Goal: Task Accomplishment & Management: Manage account settings

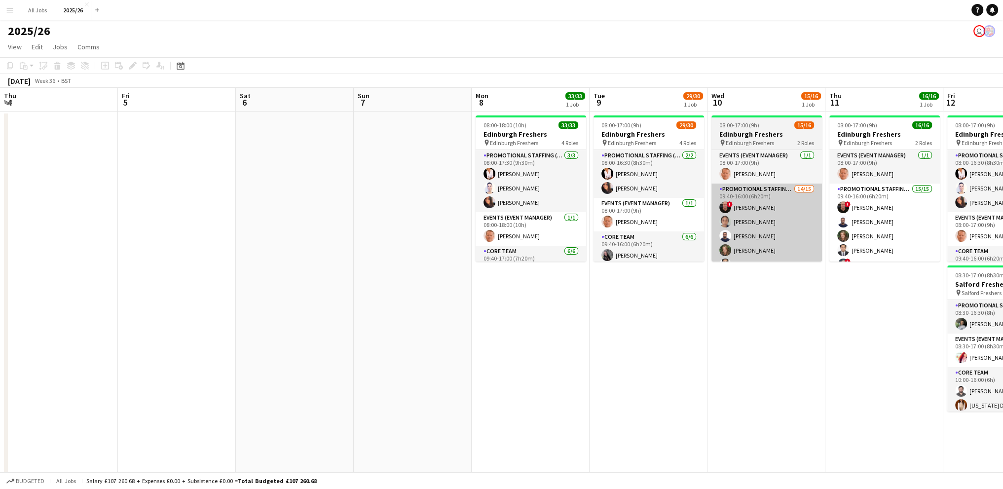
scroll to position [0, 400]
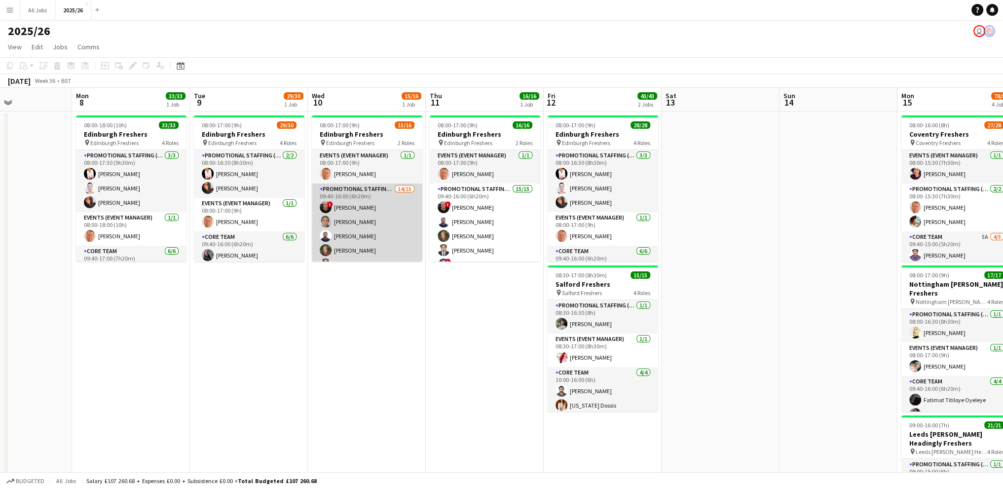
click at [383, 223] on app-card-role "Promotional Staffing (Brand Ambassadors) 14/15 09:40-16:00 (6h20m) ! [PERSON_NA…" at bounding box center [367, 304] width 111 height 240
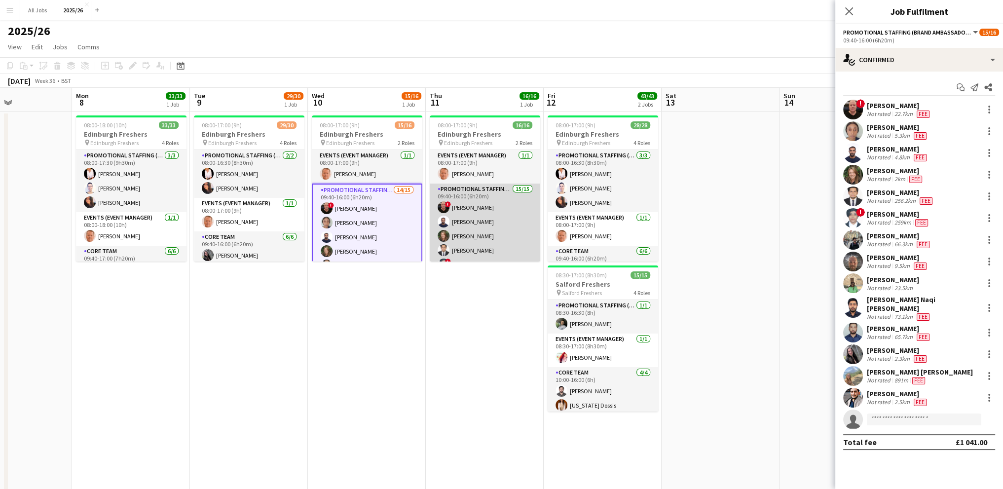
drag, startPoint x: 481, startPoint y: 220, endPoint x: 481, endPoint y: 211, distance: 8.9
click at [481, 220] on app-card-role "Promotional Staffing (Brand Ambassadors) 15/15 09:40-16:00 (6h20m) ! [PERSON_NA…" at bounding box center [485, 304] width 111 height 240
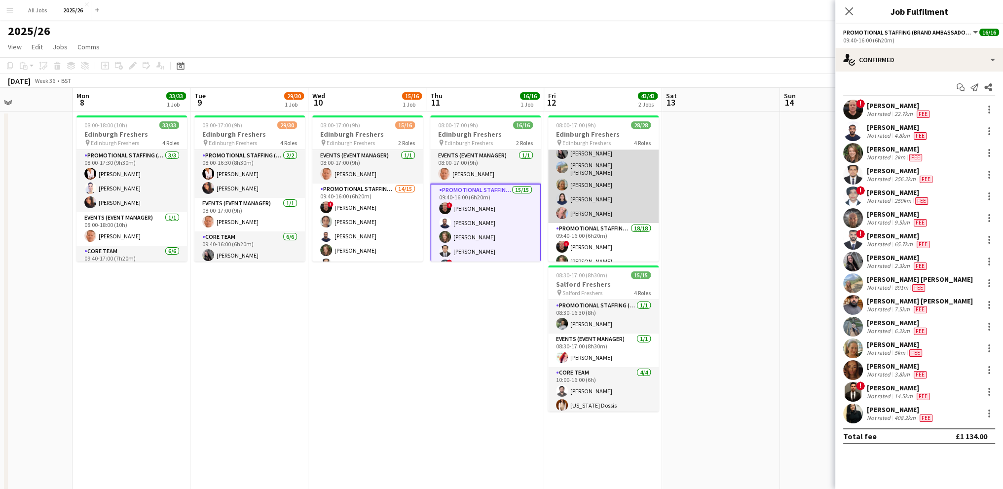
scroll to position [148, 0]
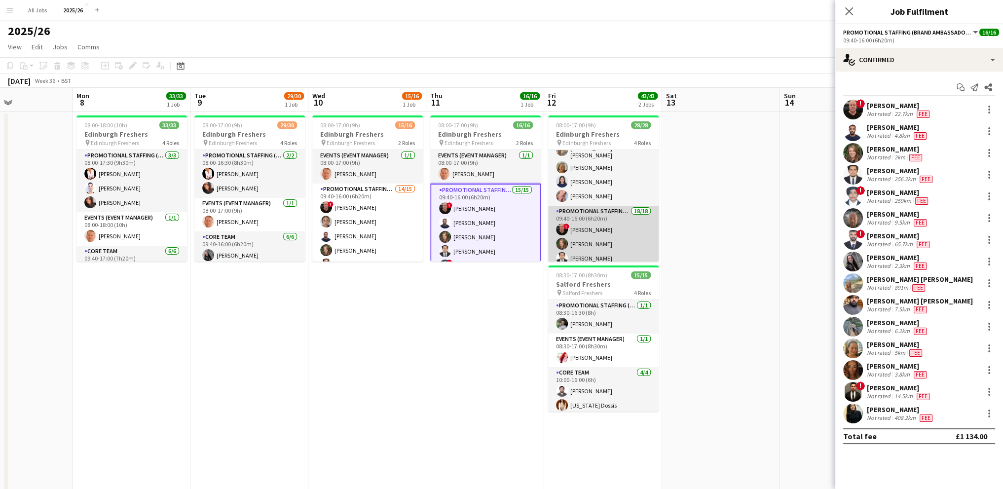
click at [580, 240] on app-card-role "Promotional Staffing (Brand Ambassadors) 18/18 09:40-16:00 (6h20m) ! [PERSON_NA…" at bounding box center [603, 344] width 111 height 277
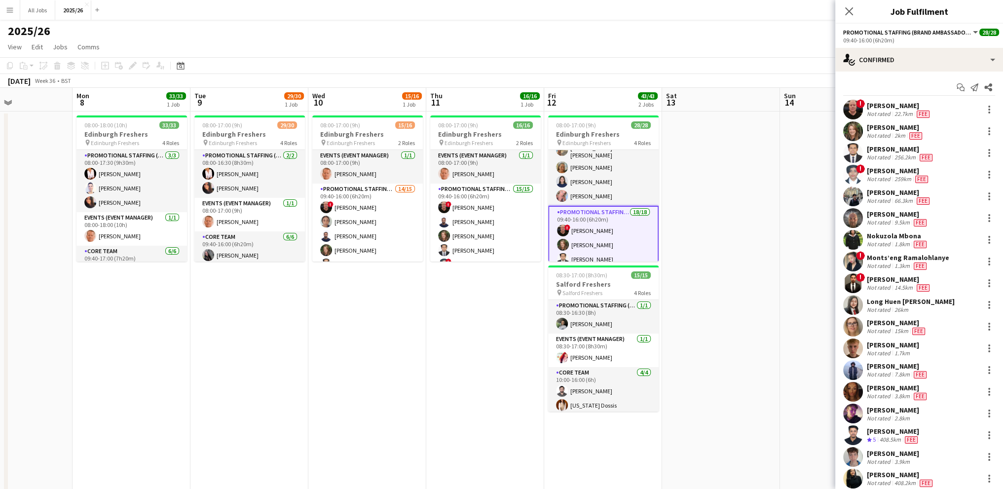
click at [879, 243] on div "Not rated" at bounding box center [880, 244] width 26 height 8
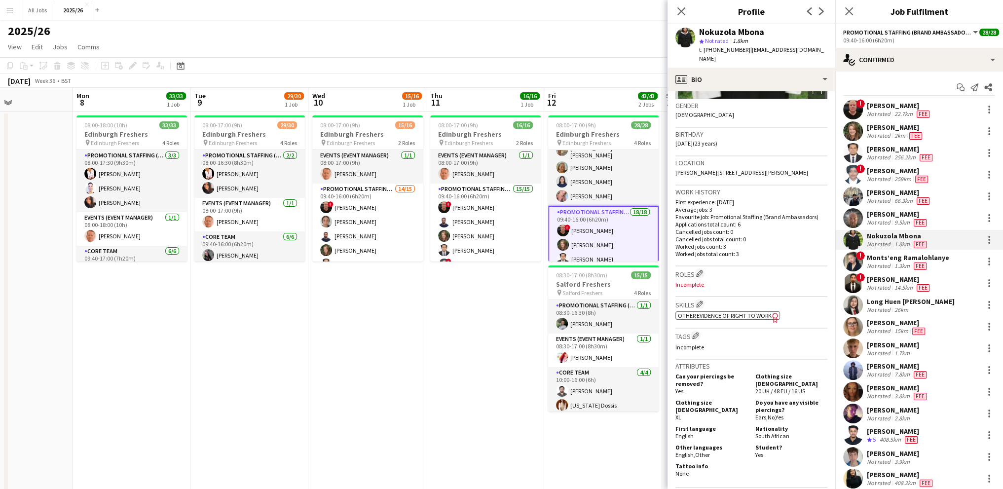
click at [734, 316] on span "Other evidence of Right to Work" at bounding box center [725, 315] width 94 height 7
click at [897, 248] on div "Nokuzola [GEOGRAPHIC_DATA] Not rated 1.8km Fee" at bounding box center [920, 240] width 168 height 20
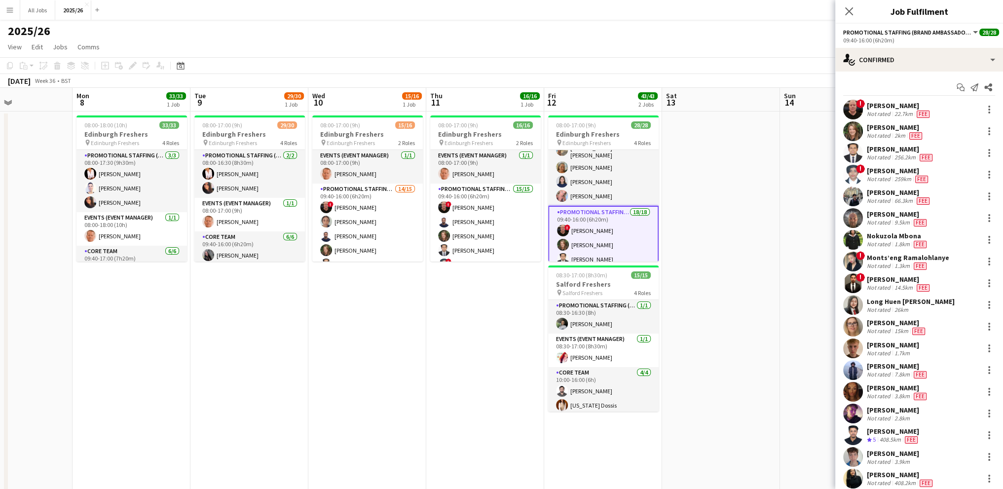
click at [887, 242] on div "Not rated" at bounding box center [880, 244] width 26 height 8
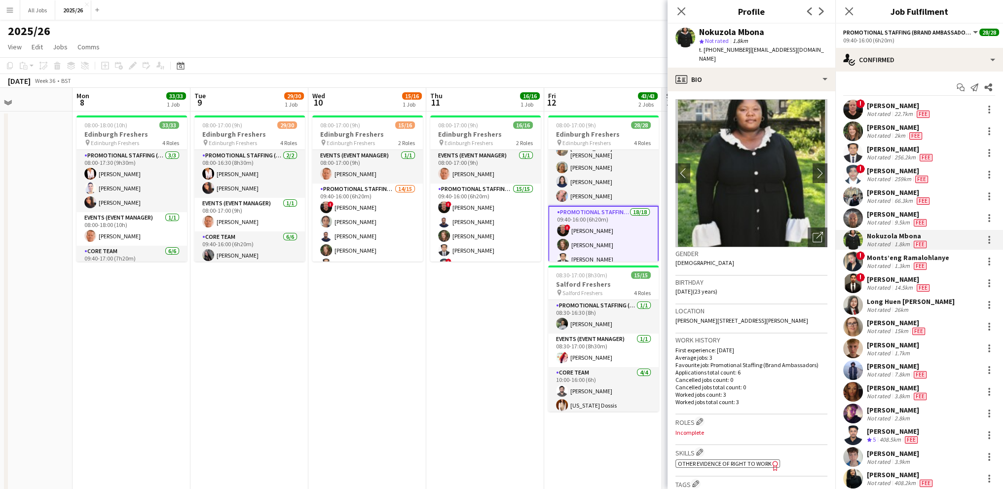
drag, startPoint x: 742, startPoint y: 39, endPoint x: 742, endPoint y: 50, distance: 11.4
click at [742, 40] on span "1.8km" at bounding box center [740, 40] width 19 height 7
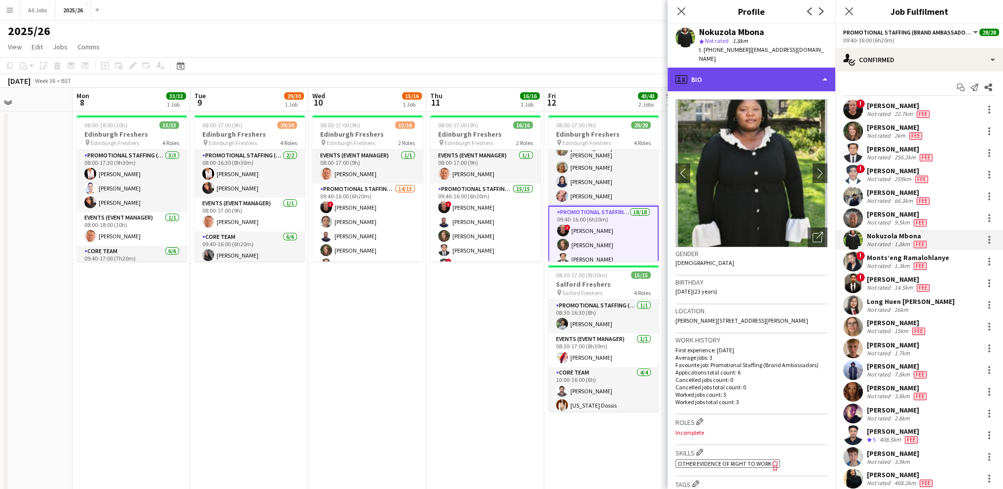
click at [740, 68] on div "profile Bio" at bounding box center [752, 80] width 168 height 24
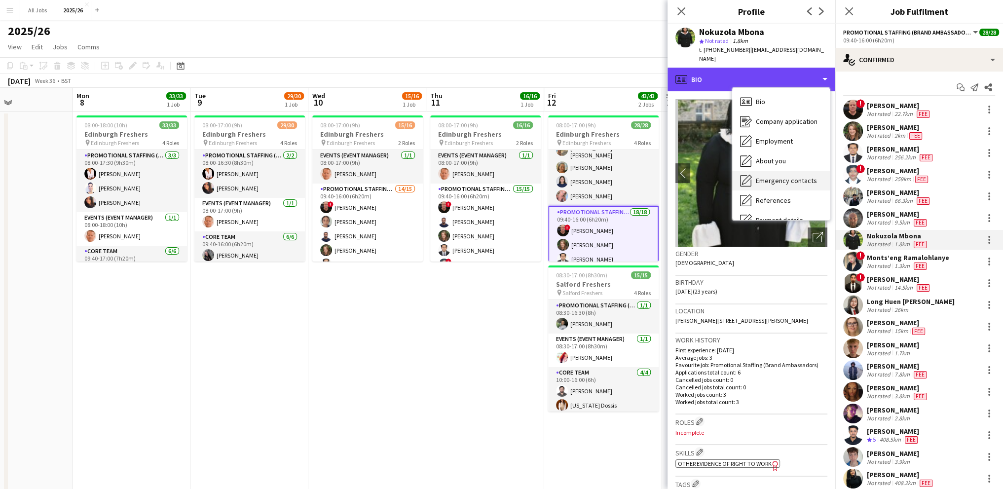
scroll to position [113, 0]
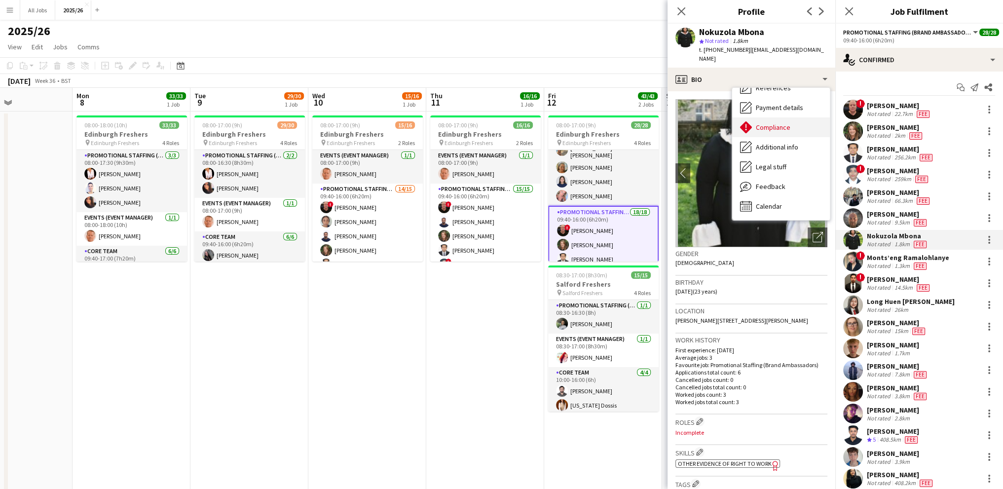
click at [767, 123] on span "Compliance" at bounding box center [773, 127] width 35 height 9
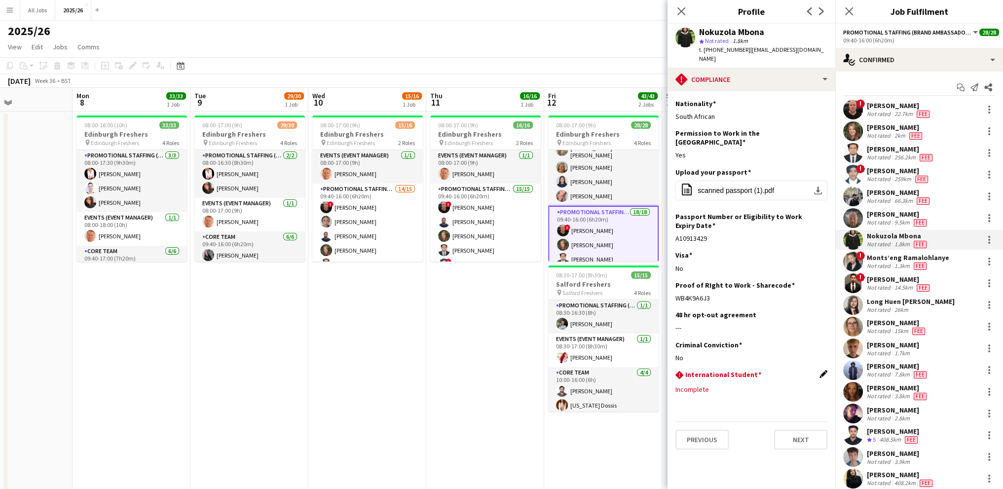
click at [825, 370] on app-icon "Edit this field" at bounding box center [824, 374] width 8 height 8
click at [689, 427] on button "Save" at bounding box center [687, 435] width 23 height 16
click at [823, 400] on app-icon "Edit this field" at bounding box center [824, 404] width 8 height 8
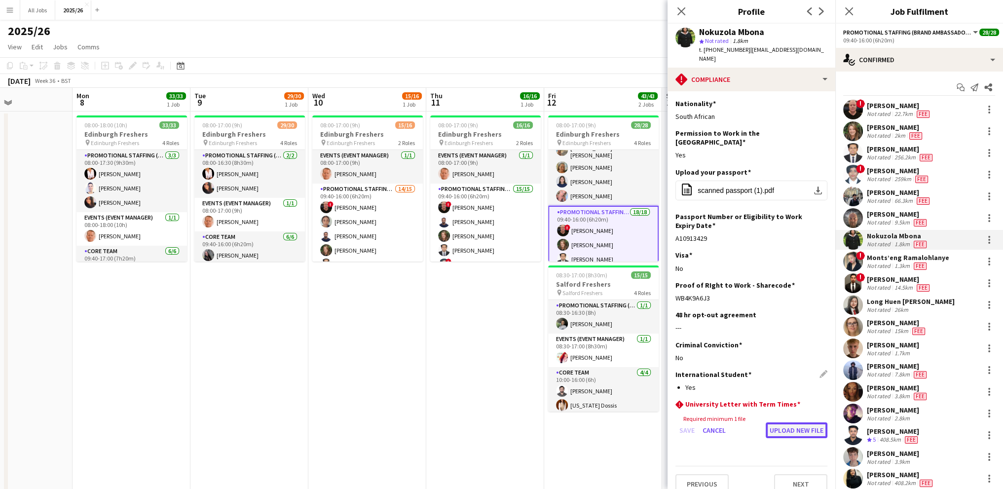
click at [782, 422] on button "Upload new file" at bounding box center [797, 430] width 62 height 16
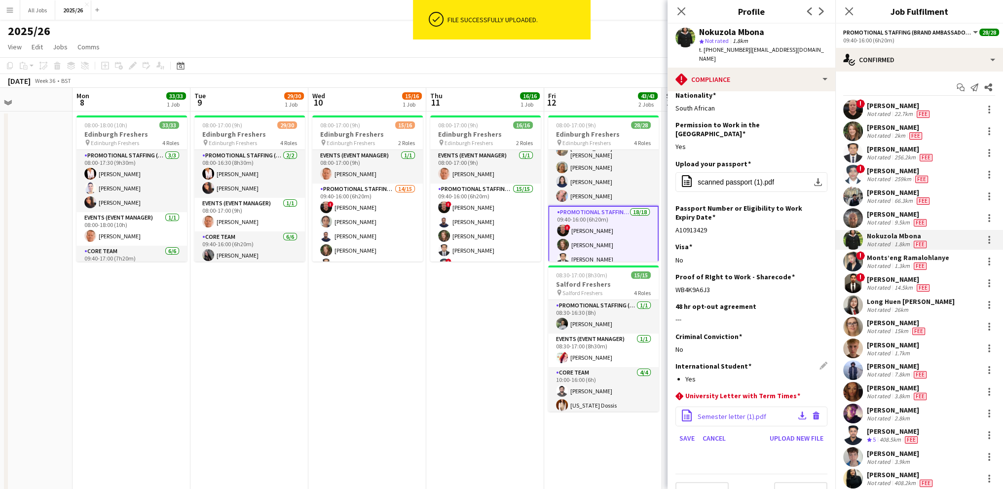
scroll to position [10, 0]
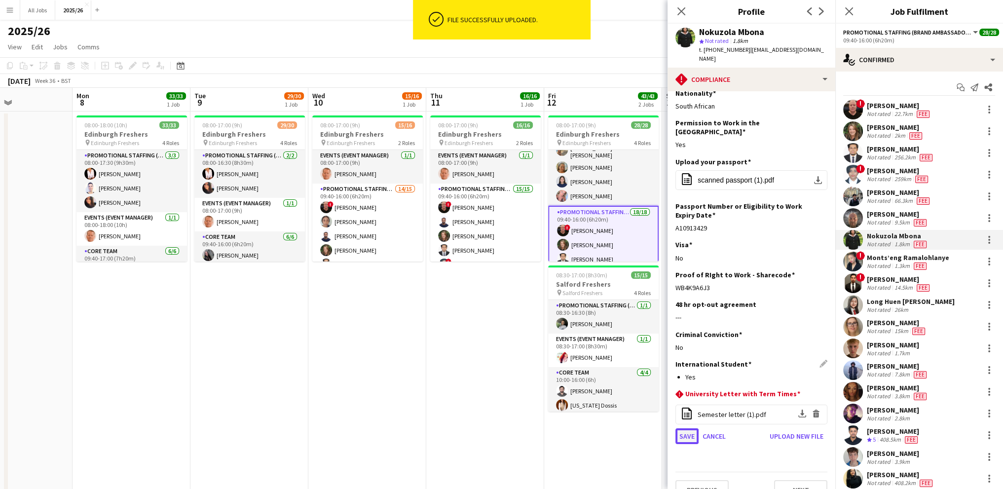
click at [683, 428] on button "Save" at bounding box center [687, 436] width 23 height 16
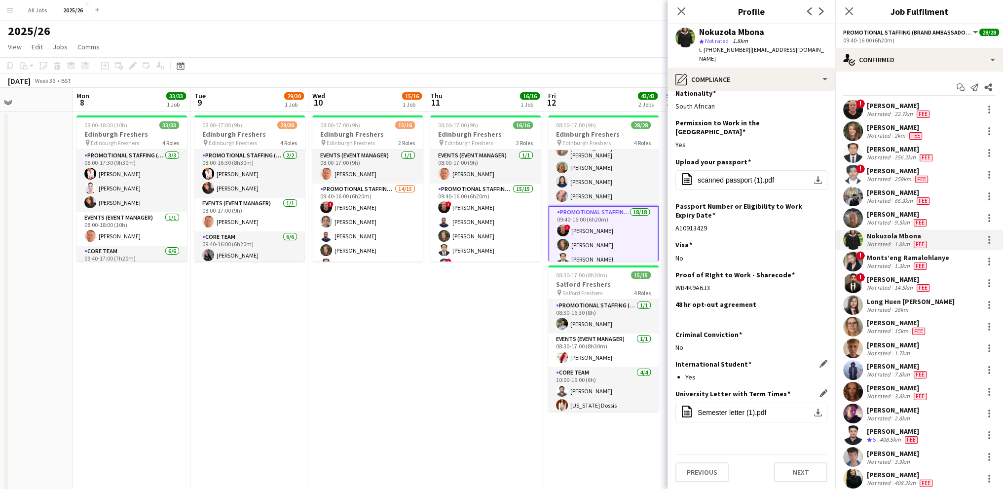
scroll to position [0, 0]
